Goal: Task Accomplishment & Management: Manage account settings

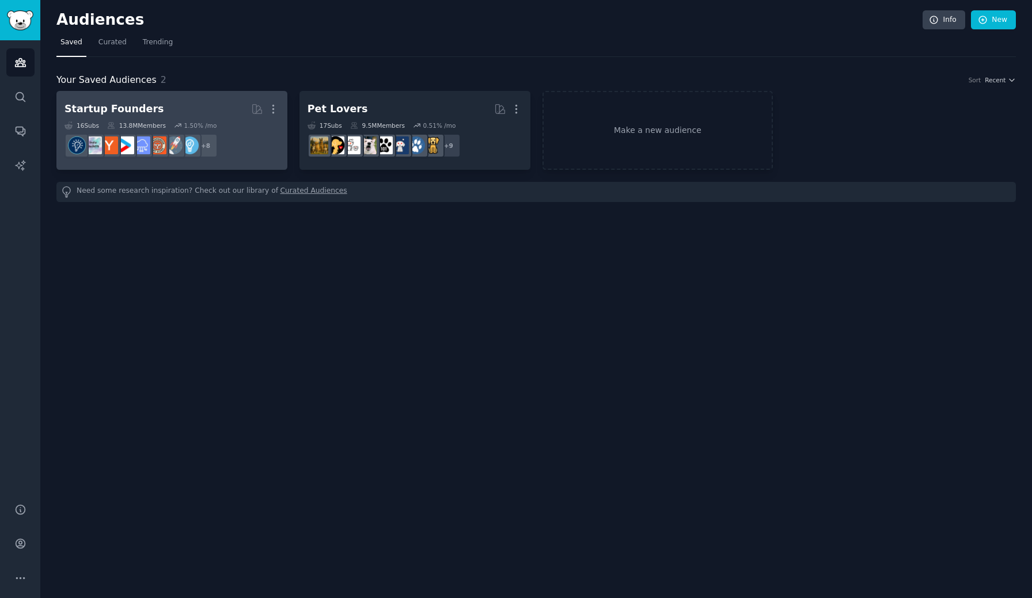
click at [253, 153] on dd "r/business, r/smallbusiness, r/SideProject, r/Entrepreneurs, r/growmybusiness, …" at bounding box center [171, 146] width 215 height 32
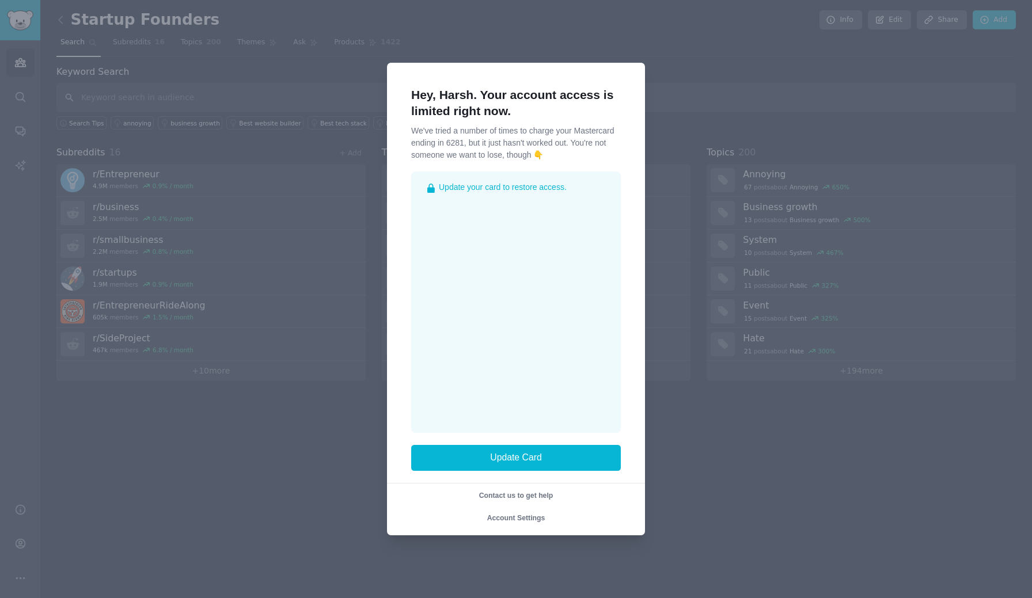
click at [743, 108] on div at bounding box center [516, 299] width 1032 height 598
click at [534, 519] on span "Account Settings" at bounding box center [516, 518] width 58 height 8
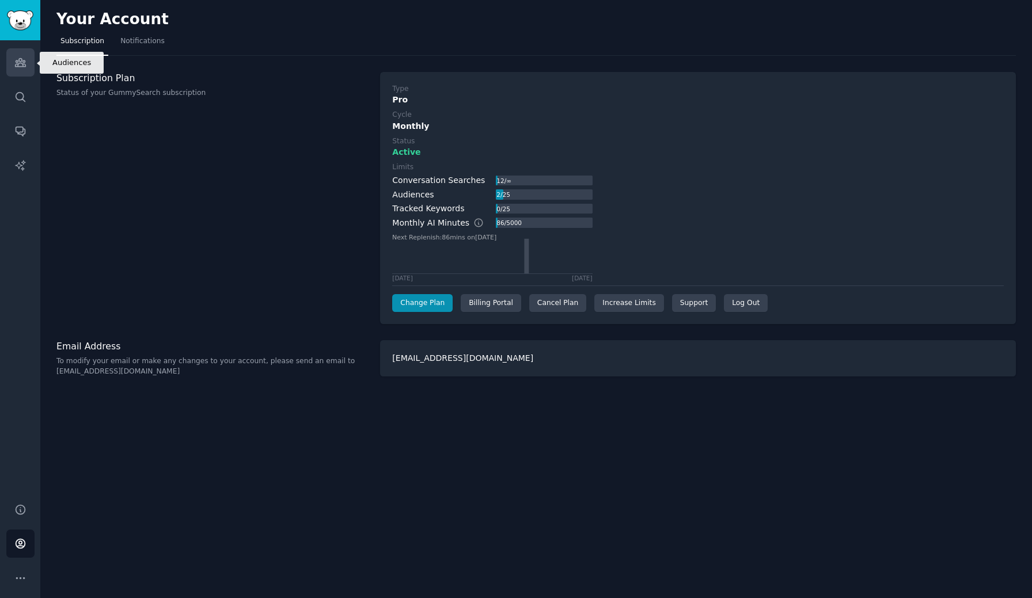
click at [20, 70] on link "Audiences" at bounding box center [20, 62] width 28 height 28
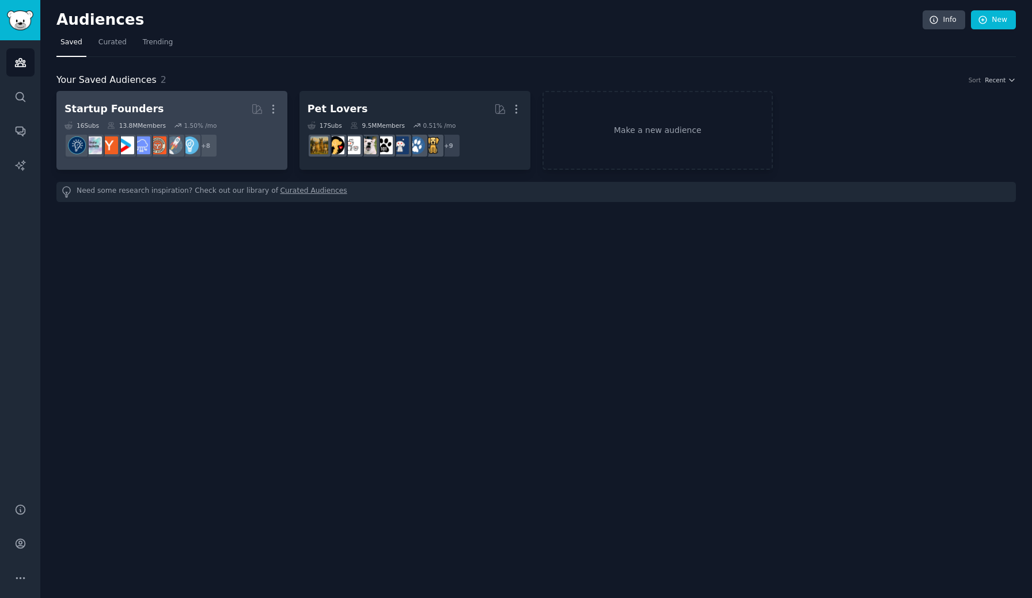
click at [249, 145] on dd "+ 8" at bounding box center [171, 146] width 215 height 32
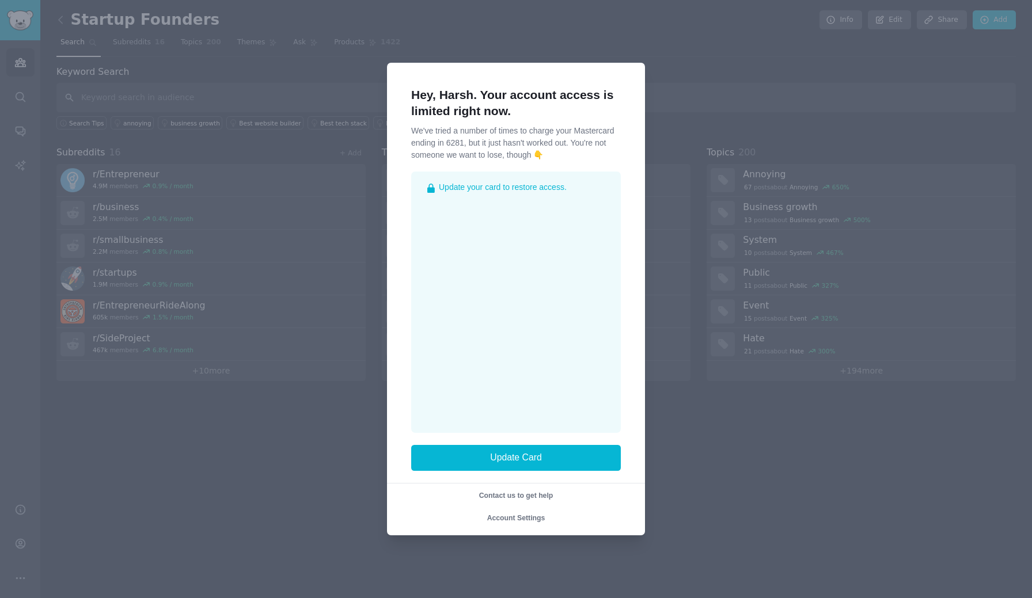
click at [532, 496] on span "Contact us to get help" at bounding box center [516, 496] width 74 height 8
click at [517, 494] on span "Contact us to get help" at bounding box center [516, 496] width 74 height 8
click at [527, 518] on span "Account Settings" at bounding box center [516, 518] width 58 height 8
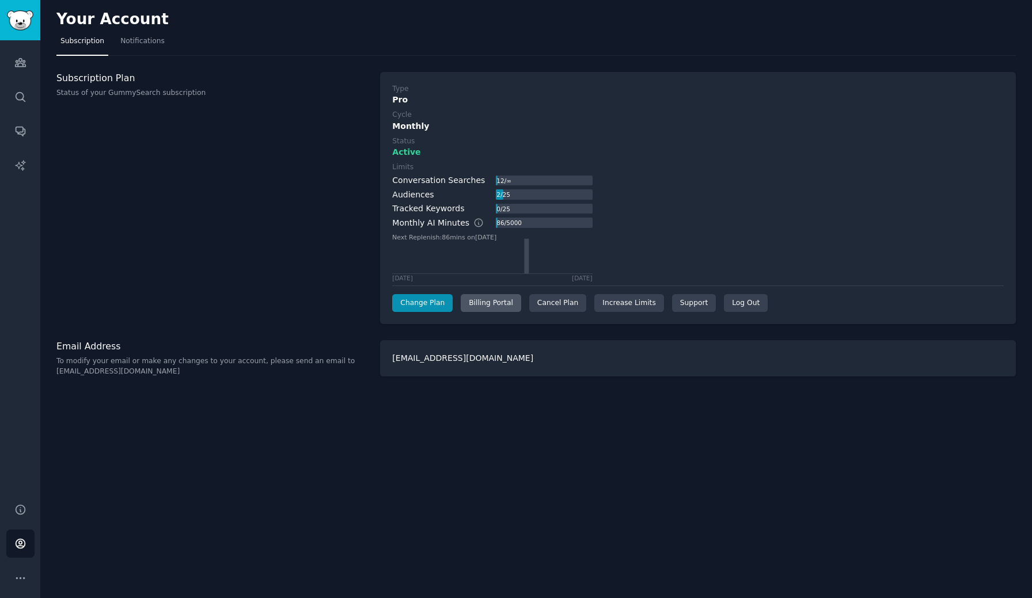
click at [479, 305] on div "Billing Portal" at bounding box center [491, 303] width 60 height 18
click at [741, 305] on div "Log Out" at bounding box center [746, 303] width 44 height 18
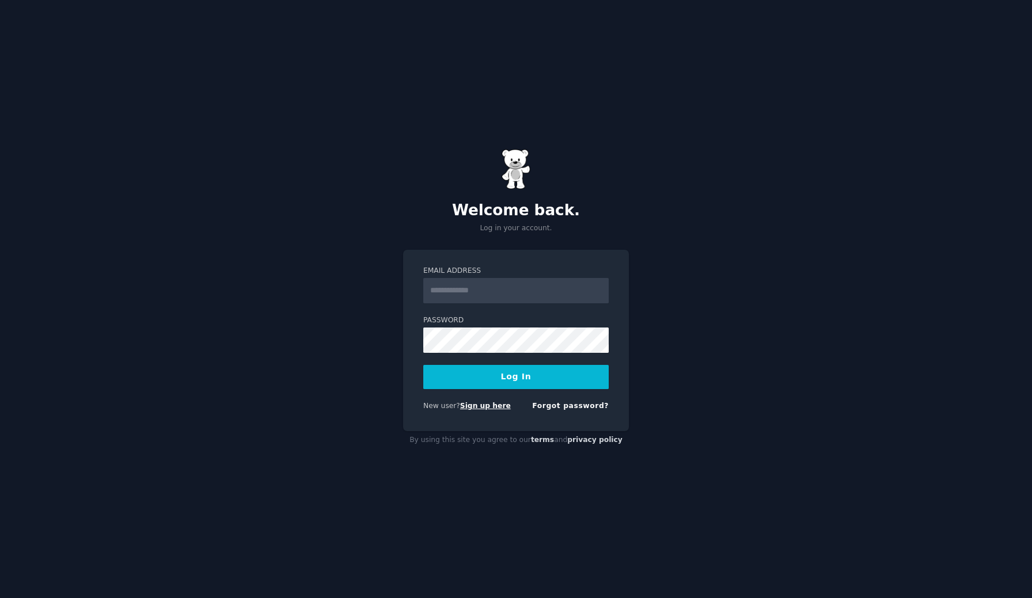
click at [493, 409] on link "Sign up here" at bounding box center [485, 406] width 51 height 8
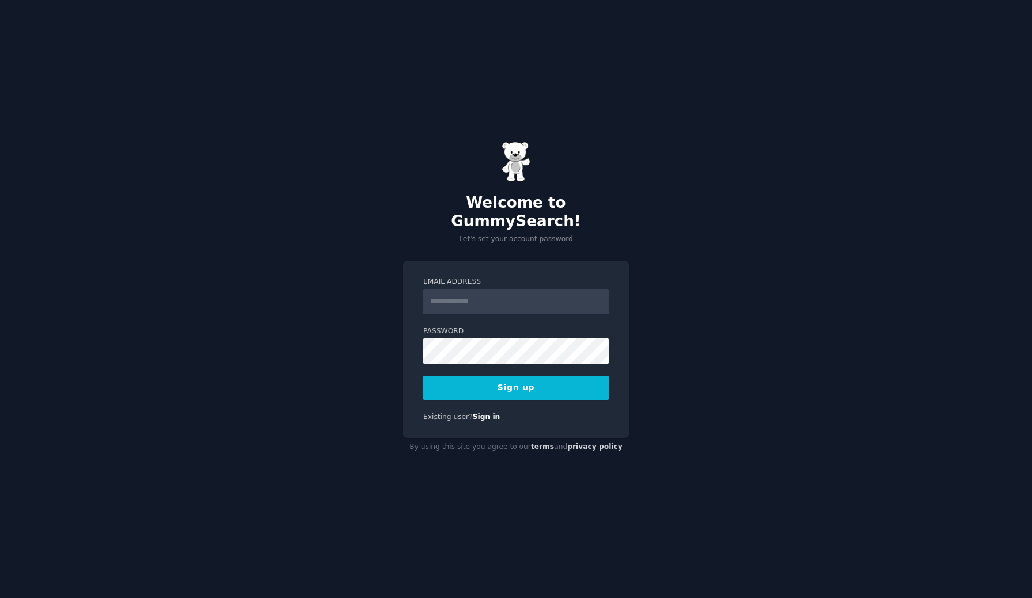
click at [493, 289] on input "Email Address" at bounding box center [515, 301] width 185 height 25
type input "**********"
click at [438, 376] on button "Sign up" at bounding box center [515, 388] width 185 height 24
